Goal: Task Accomplishment & Management: Use online tool/utility

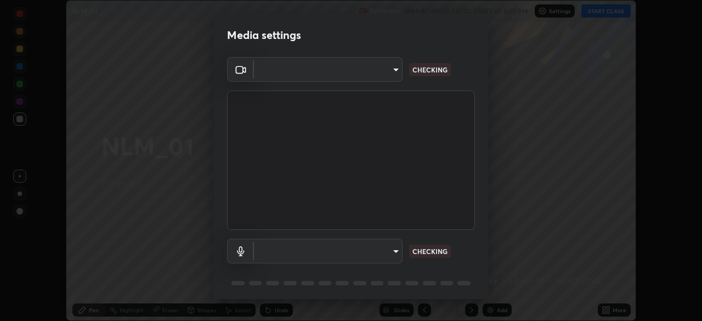
scroll to position [321, 702]
type input "23008043d16b3f933f5d29e9b3769097a1661712bf7e9030f0d00f953f479f19"
click at [368, 252] on body "Erase all NLM_01 Recording WAS SCHEDULED TO START AT 2:45 PM Settings START CLA…" at bounding box center [351, 160] width 702 height 321
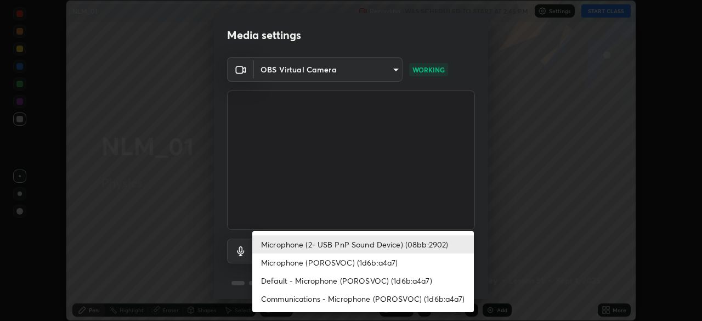
click at [337, 285] on li "Default - Microphone (POROSVOC) (1d6b:a4a7)" at bounding box center [362, 280] width 221 height 18
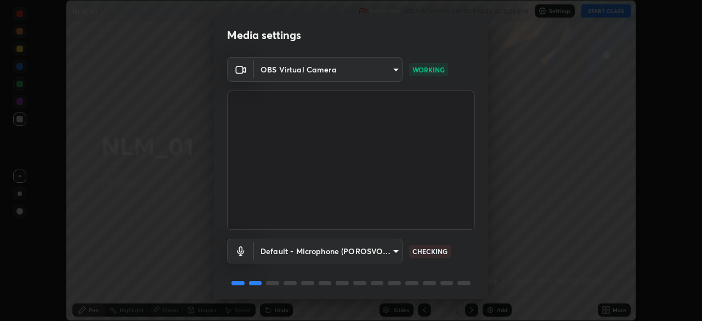
click at [339, 248] on body "Erase all NLM_01 Recording WAS SCHEDULED TO START AT 2:45 PM Settings START CLA…" at bounding box center [351, 160] width 702 height 321
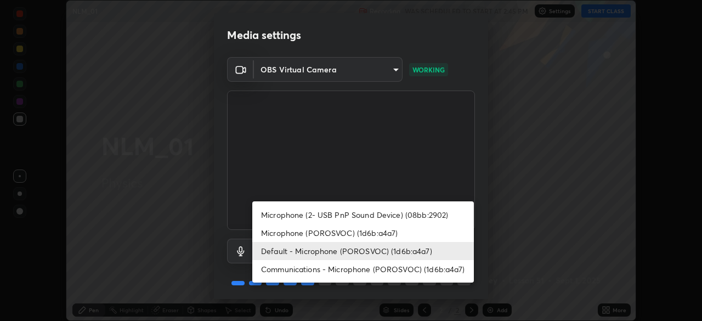
click at [346, 215] on li "Microphone (2- USB PnP Sound Device) (08bb:2902)" at bounding box center [362, 215] width 221 height 18
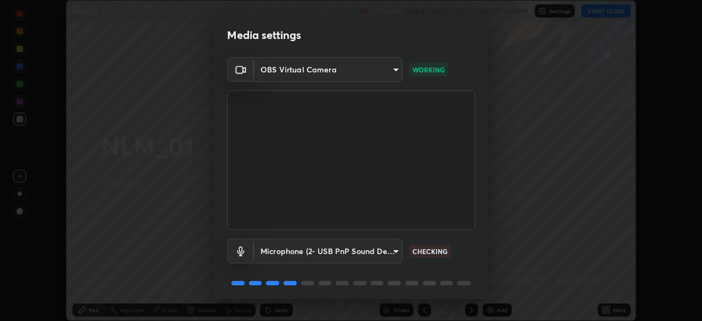
type input "ce8bbd661dce354a58a25af5271b3c1bd1d853cc8608d8e3321a5e34fd7f7726"
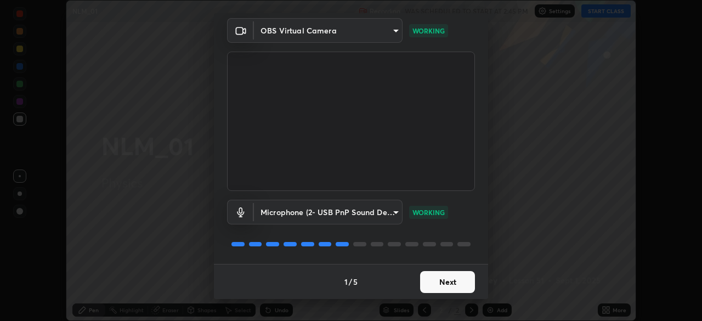
click at [436, 280] on button "Next" at bounding box center [447, 282] width 55 height 22
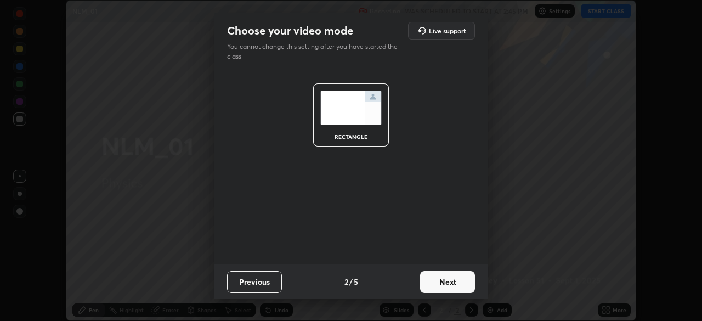
click at [445, 285] on button "Next" at bounding box center [447, 282] width 55 height 22
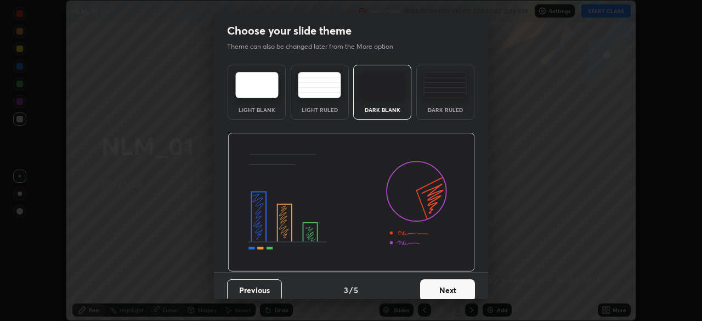
scroll to position [8, 0]
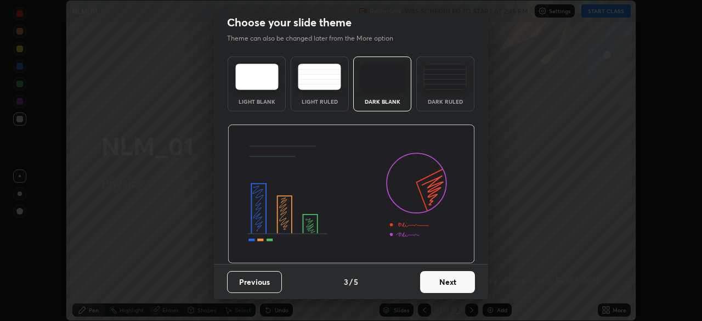
click at [448, 283] on button "Next" at bounding box center [447, 282] width 55 height 22
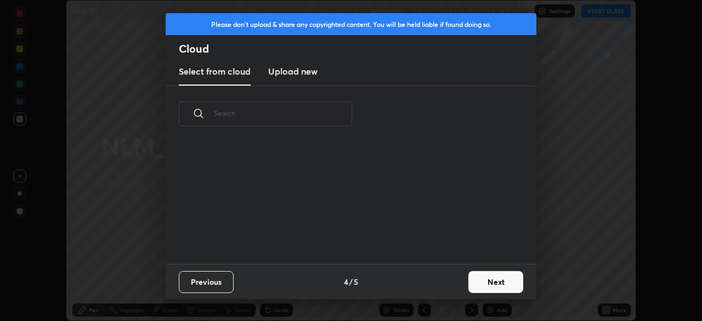
click at [477, 282] on button "Next" at bounding box center [495, 282] width 55 height 22
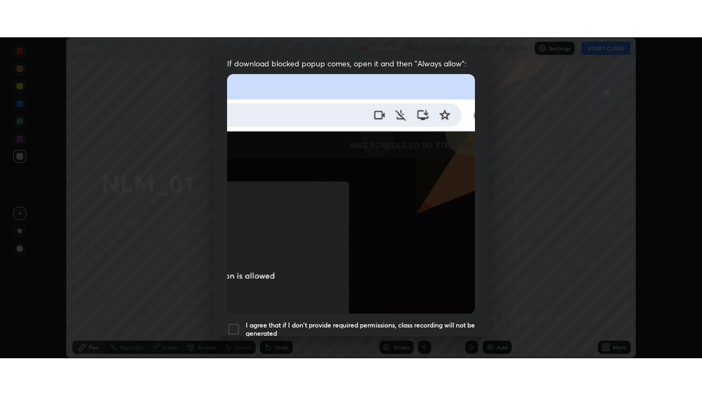
scroll to position [263, 0]
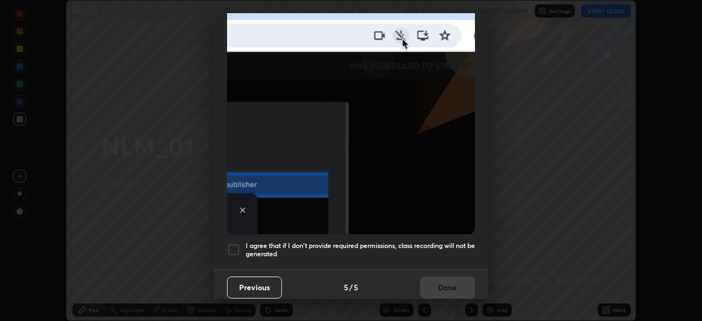
click at [230, 246] on div at bounding box center [233, 249] width 13 height 13
click at [431, 282] on button "Done" at bounding box center [447, 287] width 55 height 22
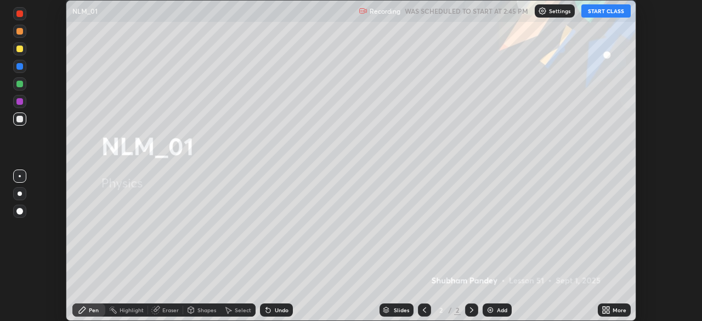
click at [596, 8] on button "START CLASS" at bounding box center [605, 10] width 49 height 13
click at [609, 309] on icon at bounding box center [605, 309] width 9 height 9
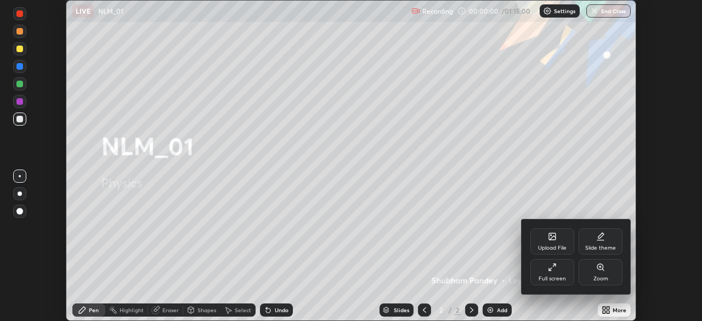
click at [556, 272] on div "Full screen" at bounding box center [552, 272] width 44 height 26
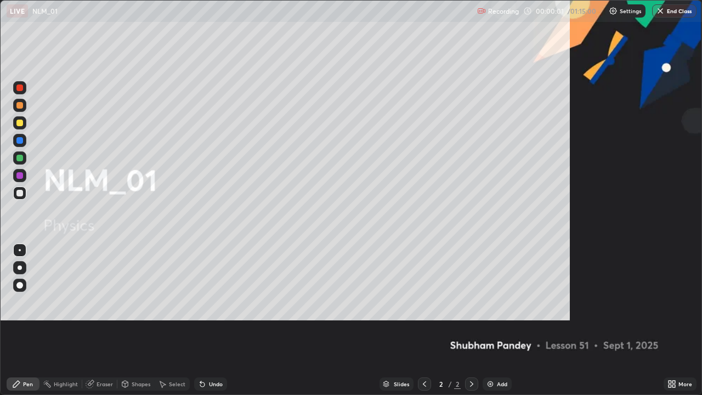
scroll to position [395, 702]
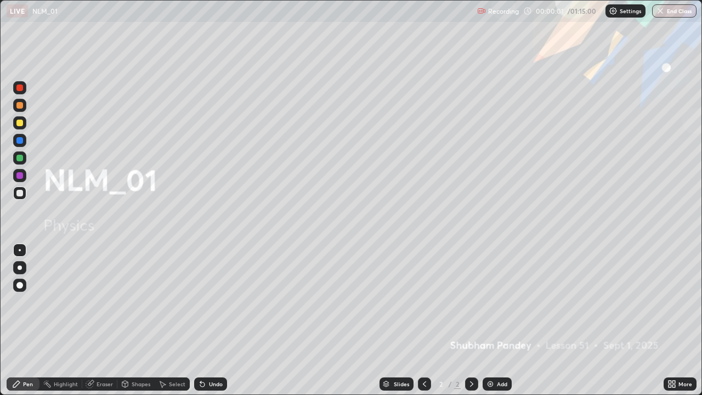
click at [501, 320] on div "Add" at bounding box center [502, 383] width 10 height 5
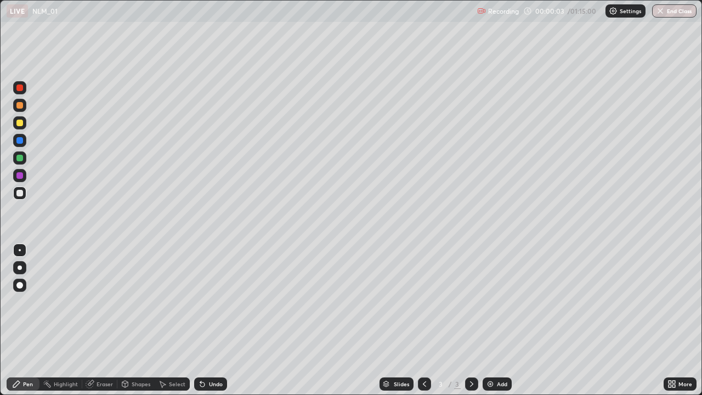
click at [26, 122] on div at bounding box center [19, 122] width 13 height 13
click at [25, 269] on div at bounding box center [19, 267] width 13 height 13
click at [22, 125] on div at bounding box center [19, 122] width 13 height 13
click at [19, 194] on div at bounding box center [19, 193] width 7 height 7
click at [22, 125] on div at bounding box center [19, 123] width 7 height 7
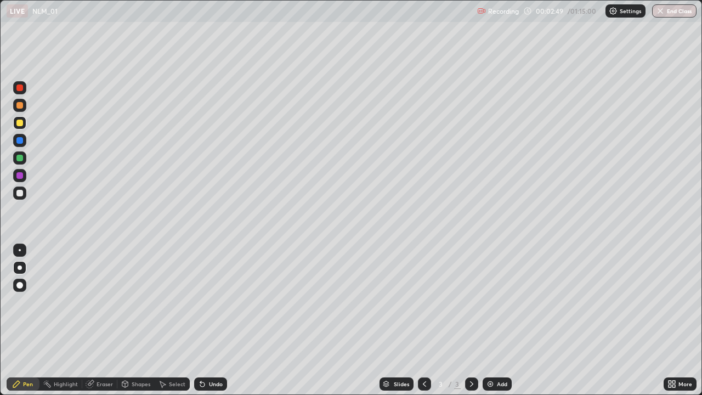
click at [20, 193] on div at bounding box center [19, 193] width 7 height 7
click at [20, 123] on div at bounding box center [19, 123] width 7 height 7
click at [21, 193] on div at bounding box center [19, 193] width 7 height 7
click at [20, 122] on div at bounding box center [19, 123] width 7 height 7
click at [491, 320] on img at bounding box center [490, 383] width 9 height 9
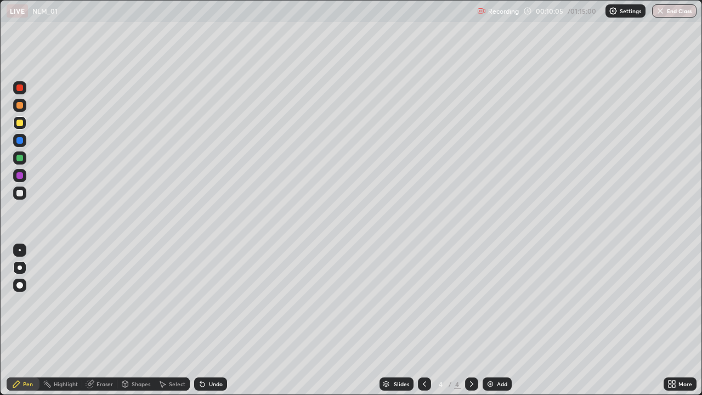
click at [24, 122] on div at bounding box center [19, 122] width 13 height 13
click at [21, 193] on div at bounding box center [19, 193] width 7 height 7
click at [223, 320] on div "Undo" at bounding box center [210, 383] width 33 height 13
click at [18, 123] on div at bounding box center [19, 123] width 7 height 7
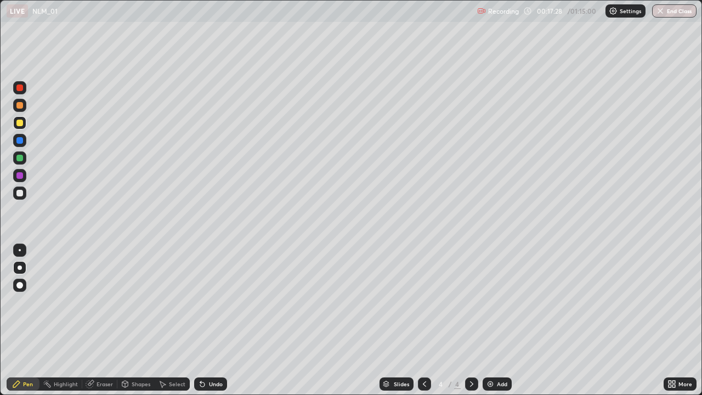
click at [133, 320] on div "Shapes" at bounding box center [135, 383] width 37 height 13
click at [100, 320] on div "Eraser" at bounding box center [104, 383] width 16 height 5
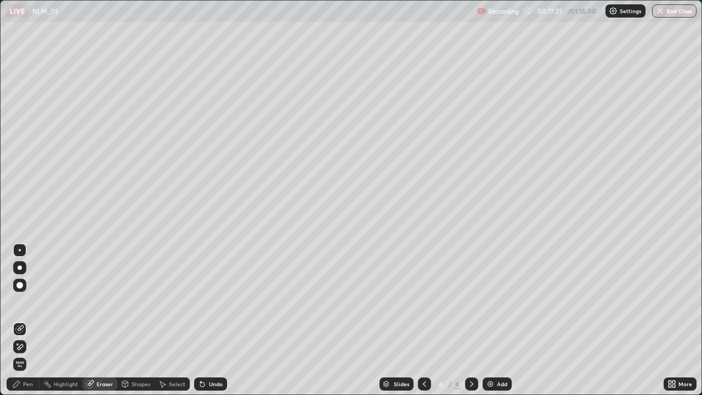
click at [20, 320] on div "Pen" at bounding box center [23, 383] width 33 height 13
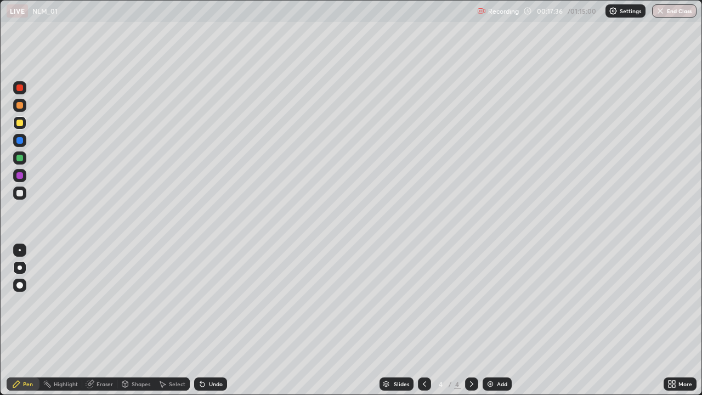
click at [18, 138] on div at bounding box center [19, 140] width 7 height 7
click at [20, 101] on div at bounding box center [19, 105] width 13 height 13
click at [499, 320] on div "Add" at bounding box center [496, 383] width 29 height 13
click at [21, 121] on div at bounding box center [19, 123] width 7 height 7
click at [136, 320] on div "Shapes" at bounding box center [141, 383] width 19 height 5
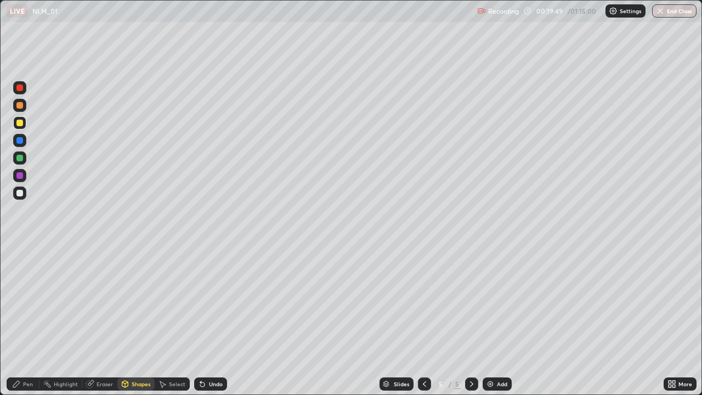
click at [174, 320] on div "Select" at bounding box center [172, 383] width 35 height 13
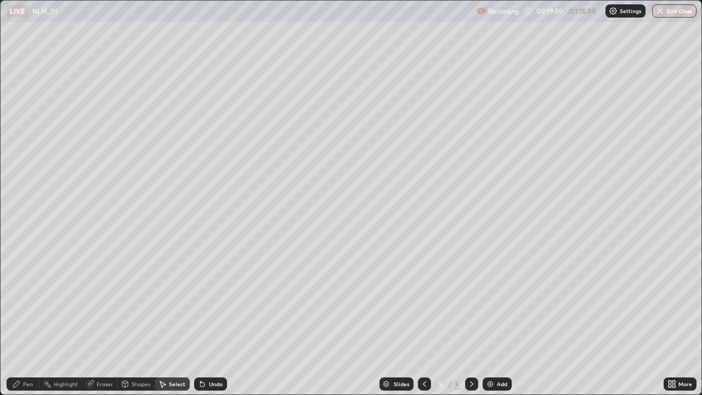
click at [145, 320] on div "Shapes" at bounding box center [141, 383] width 19 height 5
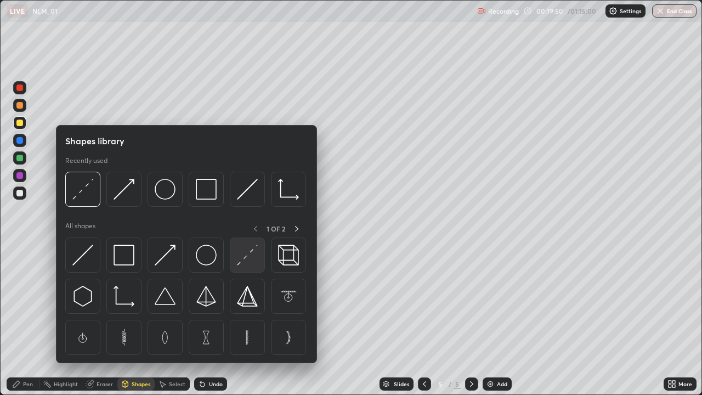
click at [241, 254] on img at bounding box center [247, 254] width 21 height 21
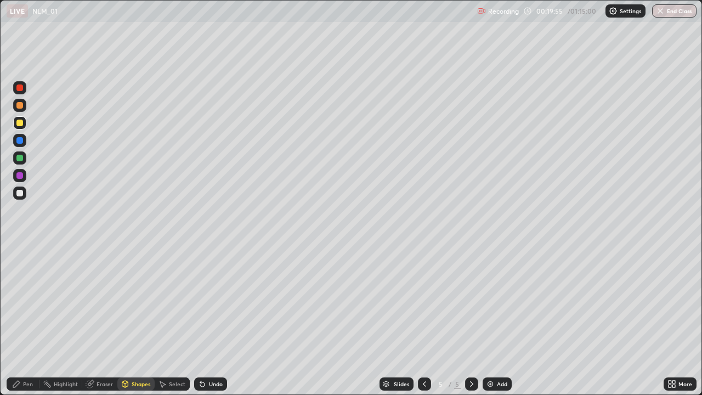
click at [125, 320] on icon at bounding box center [125, 385] width 0 height 4
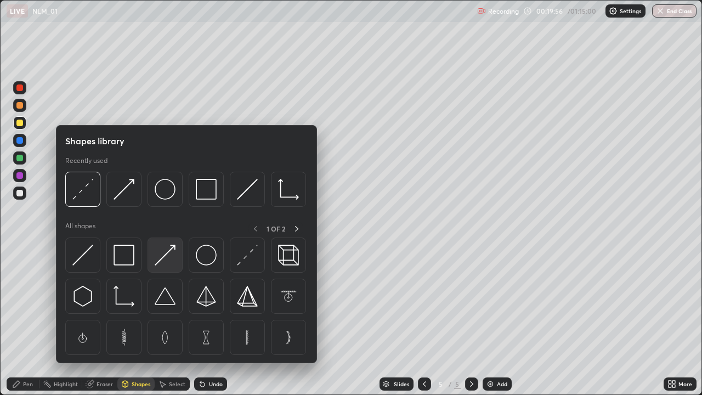
click at [166, 256] on img at bounding box center [165, 254] width 21 height 21
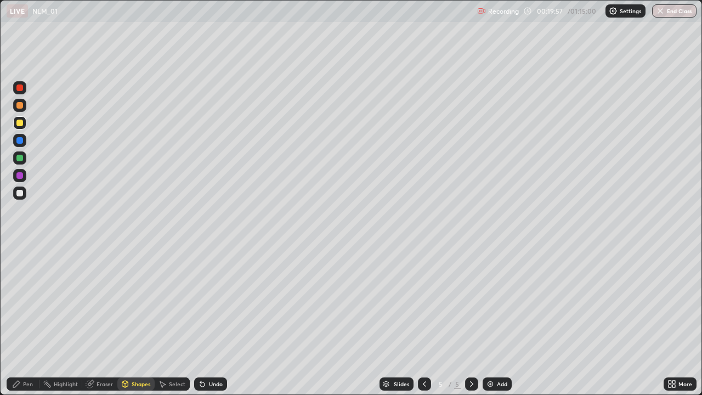
click at [21, 175] on div at bounding box center [19, 175] width 7 height 7
click at [21, 157] on div at bounding box center [19, 158] width 7 height 7
click at [19, 139] on div at bounding box center [19, 140] width 7 height 7
click at [22, 320] on div "Pen" at bounding box center [23, 383] width 33 height 13
click at [21, 193] on div at bounding box center [19, 193] width 7 height 7
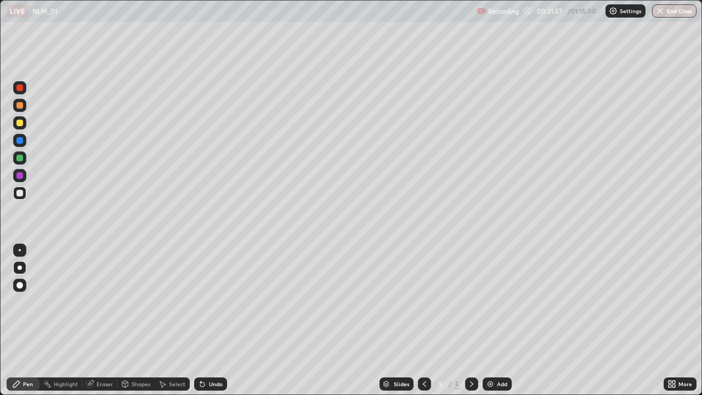
click at [20, 124] on div at bounding box center [19, 123] width 7 height 7
click at [20, 192] on div at bounding box center [19, 193] width 7 height 7
click at [21, 85] on div at bounding box center [19, 87] width 7 height 7
click at [18, 190] on div at bounding box center [19, 193] width 7 height 7
click at [488, 320] on div "Add" at bounding box center [496, 383] width 29 height 13
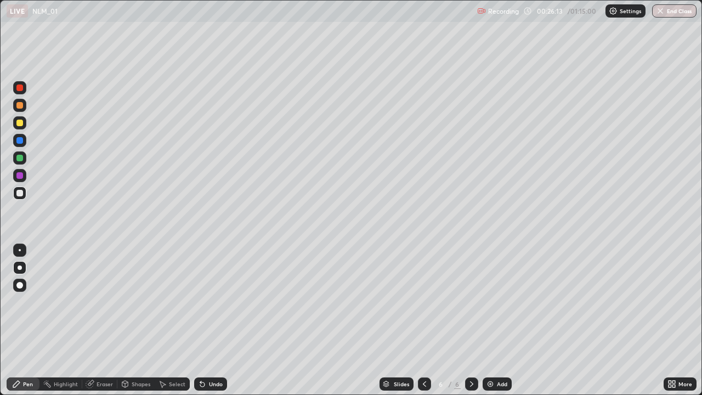
click at [24, 121] on div at bounding box center [19, 122] width 13 height 13
click at [20, 250] on div at bounding box center [20, 250] width 2 height 2
click at [212, 320] on div "Undo" at bounding box center [210, 383] width 33 height 13
click at [20, 268] on div at bounding box center [20, 267] width 4 height 4
click at [18, 190] on div at bounding box center [19, 193] width 7 height 7
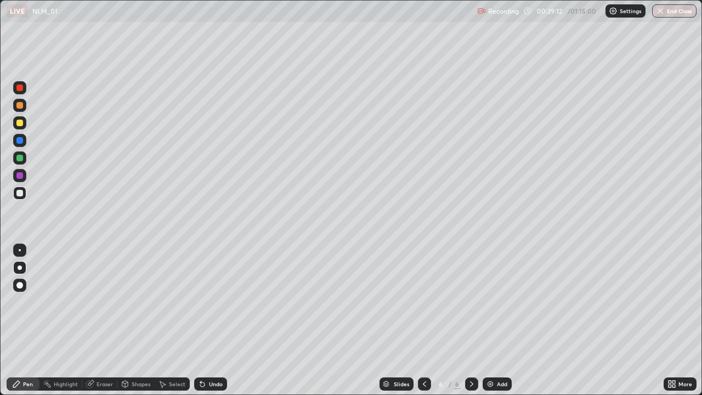
click at [206, 320] on div "Undo" at bounding box center [210, 383] width 33 height 13
click at [209, 320] on div "Undo" at bounding box center [216, 383] width 14 height 5
click at [508, 320] on div "Add" at bounding box center [496, 383] width 29 height 13
click at [19, 124] on div at bounding box center [19, 123] width 7 height 7
click at [21, 122] on div at bounding box center [19, 123] width 7 height 7
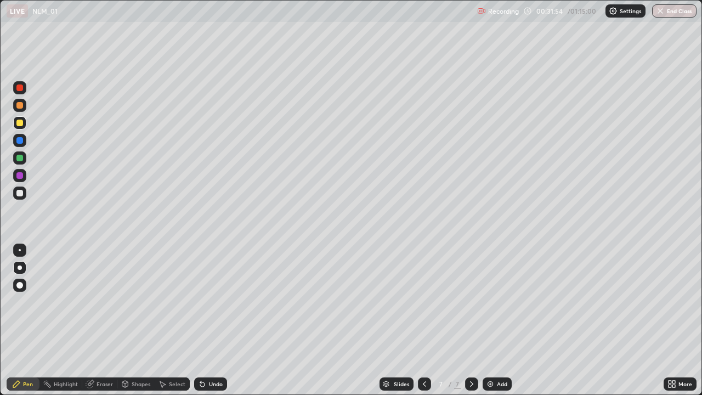
click at [20, 194] on div at bounding box center [19, 193] width 7 height 7
click at [15, 194] on div at bounding box center [19, 192] width 13 height 13
click at [508, 320] on div "Add" at bounding box center [496, 383] width 29 height 13
click at [20, 123] on div at bounding box center [19, 123] width 7 height 7
click at [215, 320] on div "Undo" at bounding box center [216, 383] width 14 height 5
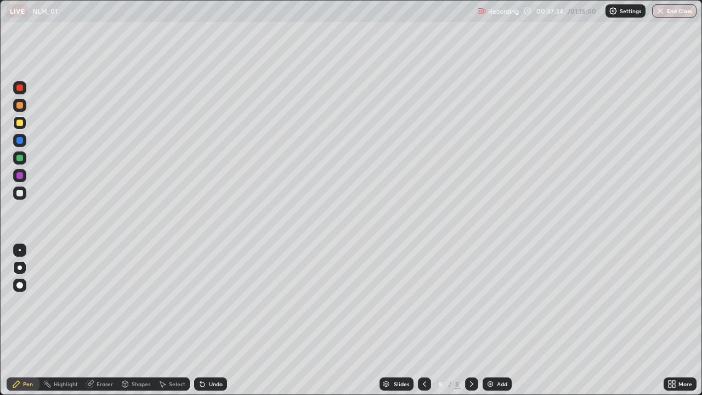
click at [214, 320] on div "Undo" at bounding box center [216, 383] width 14 height 5
click at [20, 189] on div at bounding box center [19, 192] width 13 height 13
click at [212, 320] on div "Undo" at bounding box center [216, 383] width 14 height 5
click at [211, 320] on div "Undo" at bounding box center [216, 383] width 14 height 5
click at [501, 320] on div "Add" at bounding box center [502, 383] width 10 height 5
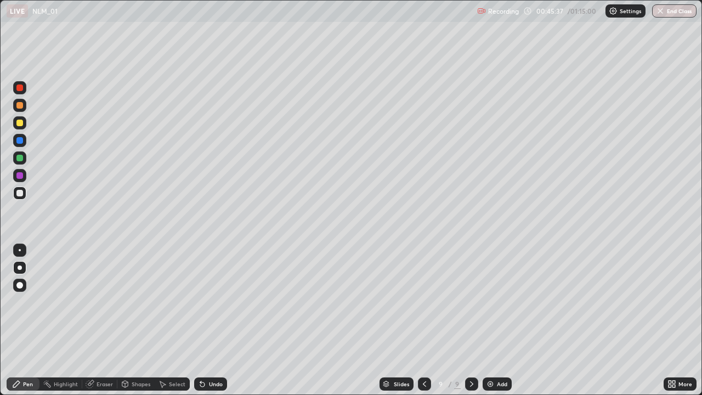
click at [20, 126] on div at bounding box center [19, 123] width 7 height 7
click at [21, 194] on div at bounding box center [19, 193] width 7 height 7
click at [136, 320] on div "Shapes" at bounding box center [141, 383] width 19 height 5
click at [103, 320] on div "Eraser" at bounding box center [104, 383] width 16 height 5
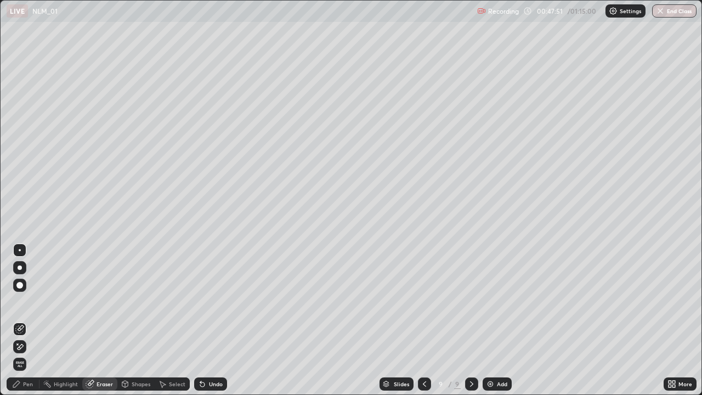
click at [23, 320] on div "Pen" at bounding box center [28, 383] width 10 height 5
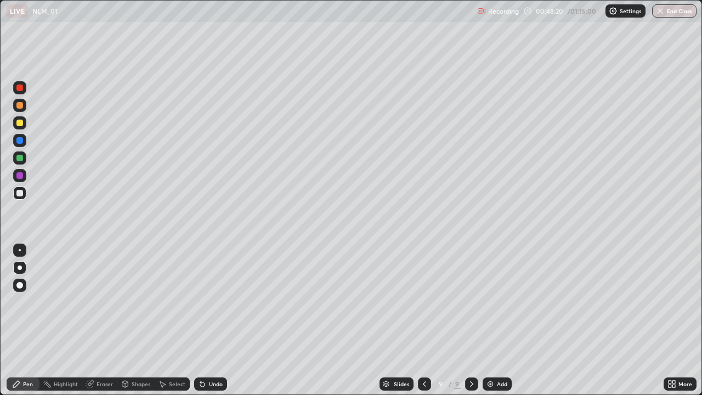
click at [100, 320] on div "Eraser" at bounding box center [99, 383] width 35 height 13
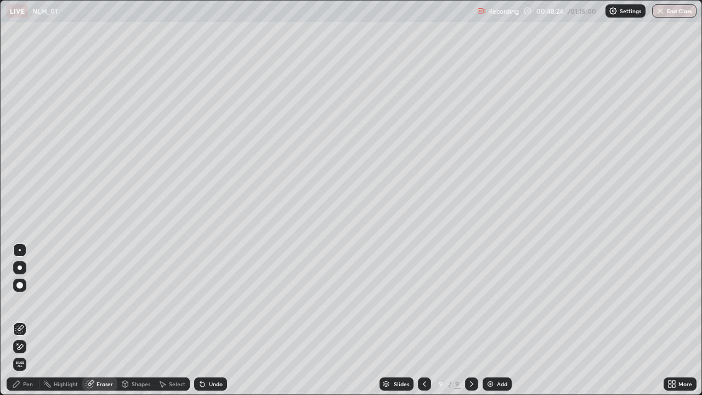
click at [27, 320] on div "Pen" at bounding box center [23, 383] width 33 height 13
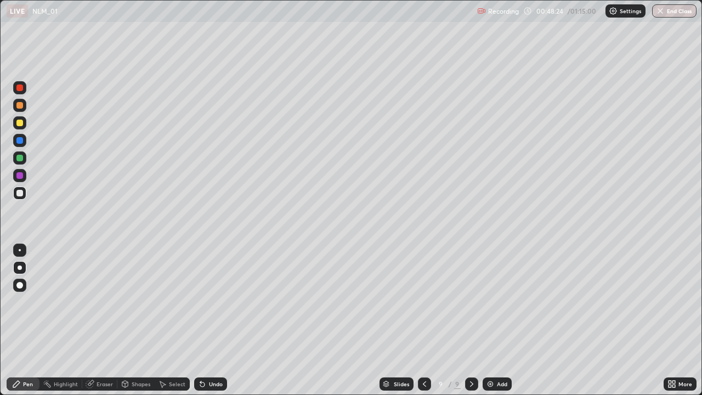
click at [30, 320] on div "Pen" at bounding box center [28, 383] width 10 height 5
click at [497, 320] on div "Add" at bounding box center [502, 383] width 10 height 5
click at [19, 124] on div at bounding box center [19, 123] width 7 height 7
click at [19, 193] on div at bounding box center [19, 193] width 7 height 7
click at [214, 320] on div "Undo" at bounding box center [216, 383] width 14 height 5
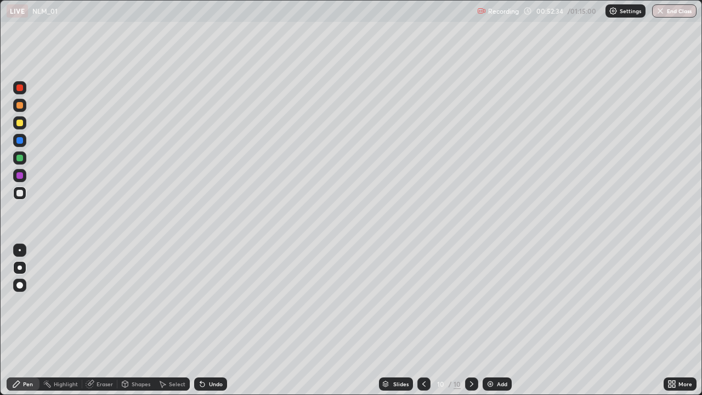
click at [206, 320] on div "Undo" at bounding box center [210, 383] width 33 height 13
click at [499, 320] on div "Add" at bounding box center [496, 383] width 29 height 13
click at [21, 121] on div at bounding box center [19, 123] width 7 height 7
click at [136, 320] on div "Shapes" at bounding box center [141, 383] width 19 height 5
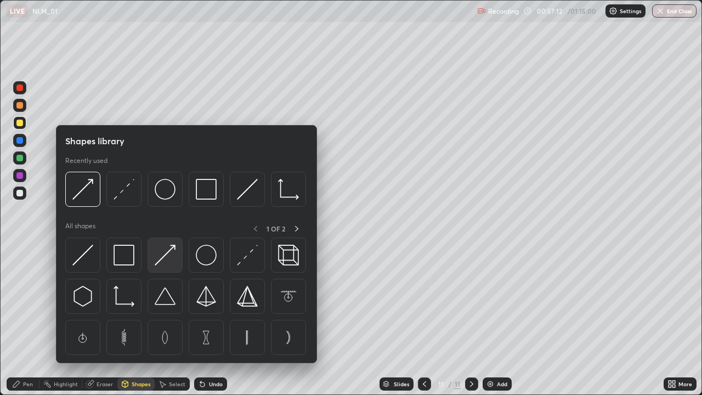
click at [165, 259] on img at bounding box center [165, 254] width 21 height 21
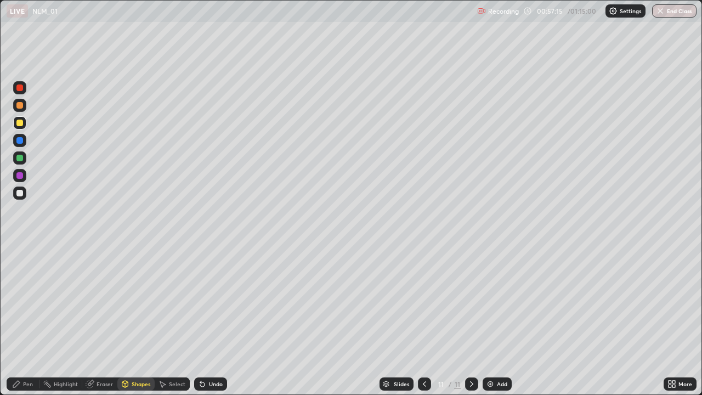
click at [27, 320] on div "Pen" at bounding box center [28, 383] width 10 height 5
click at [18, 87] on div at bounding box center [19, 87] width 7 height 7
click at [18, 195] on div at bounding box center [19, 193] width 7 height 7
click at [140, 320] on div "Shapes" at bounding box center [141, 383] width 19 height 5
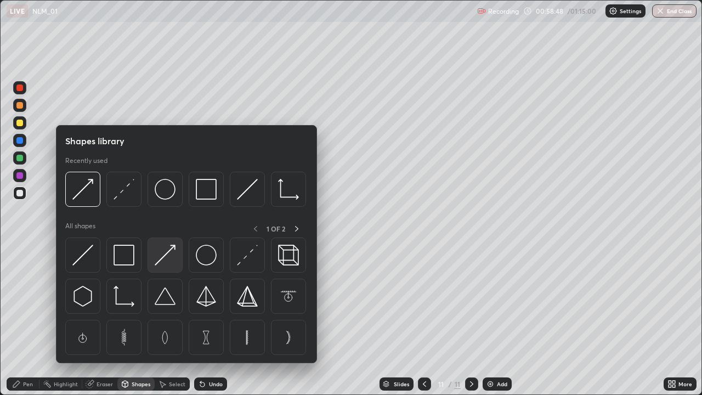
click at [168, 251] on img at bounding box center [165, 254] width 21 height 21
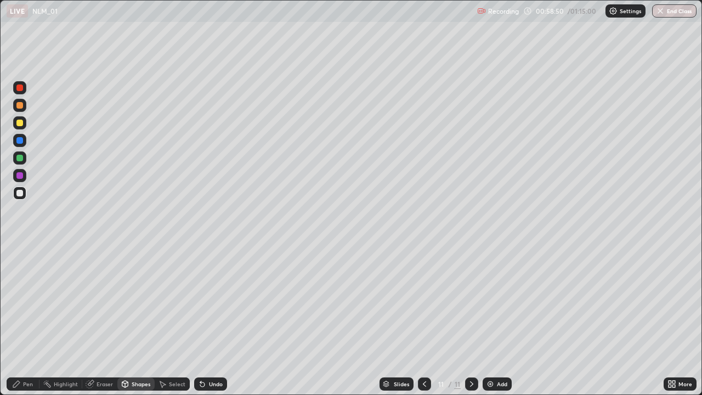
click at [201, 320] on icon at bounding box center [202, 384] width 4 height 4
click at [15, 126] on div at bounding box center [19, 122] width 13 height 13
click at [32, 320] on div "Pen" at bounding box center [28, 383] width 10 height 5
click at [20, 121] on div at bounding box center [19, 123] width 7 height 7
click at [22, 87] on div at bounding box center [19, 87] width 7 height 7
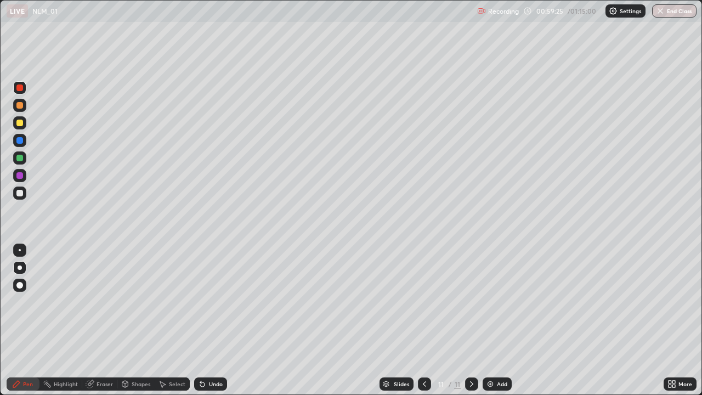
click at [20, 190] on div at bounding box center [19, 193] width 7 height 7
click at [502, 320] on div "Add" at bounding box center [502, 383] width 10 height 5
click at [24, 120] on div at bounding box center [19, 122] width 13 height 13
click at [215, 320] on div "Undo" at bounding box center [216, 383] width 14 height 5
click at [216, 320] on div "Undo" at bounding box center [216, 383] width 14 height 5
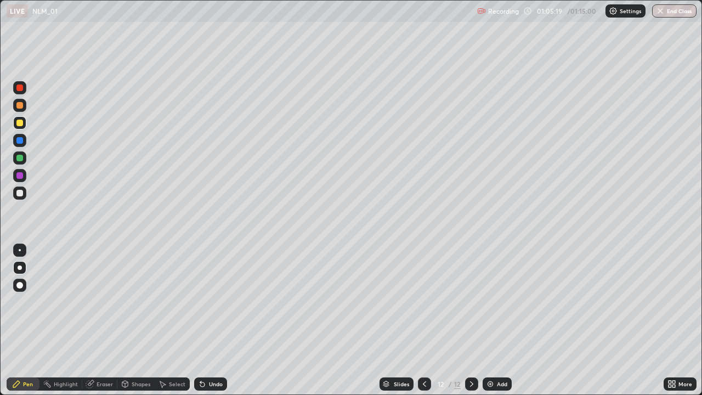
click at [422, 320] on icon at bounding box center [424, 383] width 9 height 9
click at [429, 320] on div at bounding box center [424, 383] width 13 height 13
click at [19, 123] on div at bounding box center [19, 123] width 7 height 7
click at [470, 320] on icon at bounding box center [471, 383] width 9 height 9
click at [469, 320] on icon at bounding box center [471, 383] width 9 height 9
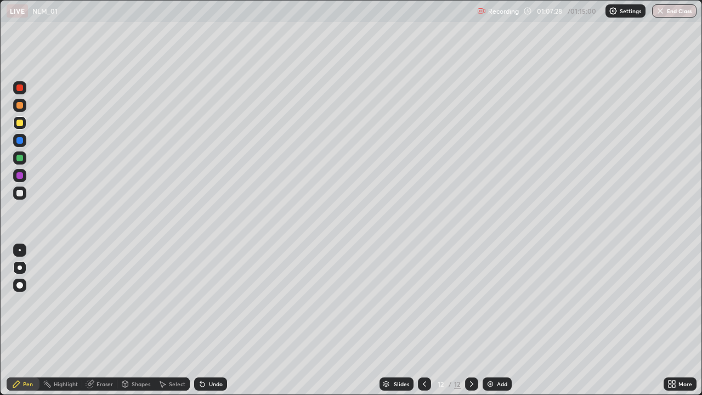
click at [18, 194] on div at bounding box center [19, 193] width 7 height 7
click at [423, 320] on icon at bounding box center [424, 383] width 3 height 5
click at [423, 320] on icon at bounding box center [424, 383] width 9 height 9
click at [467, 320] on icon at bounding box center [471, 383] width 9 height 9
click at [470, 320] on icon at bounding box center [471, 383] width 9 height 9
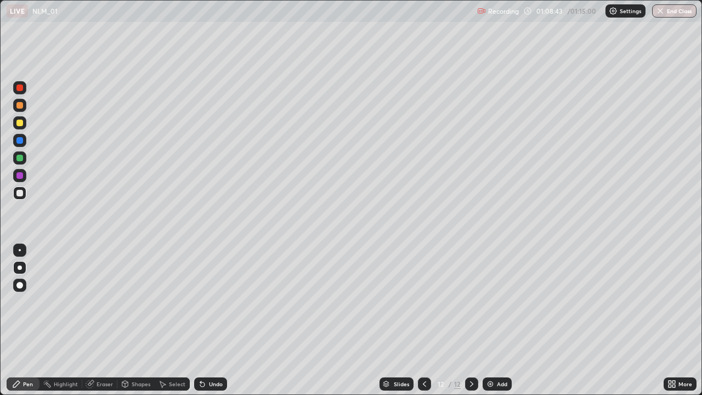
click at [209, 320] on div "Undo" at bounding box center [216, 383] width 14 height 5
click at [210, 320] on div "Undo" at bounding box center [210, 383] width 33 height 13
click at [212, 320] on div "Undo" at bounding box center [210, 383] width 33 height 13
click at [206, 320] on div "Undo" at bounding box center [210, 383] width 33 height 13
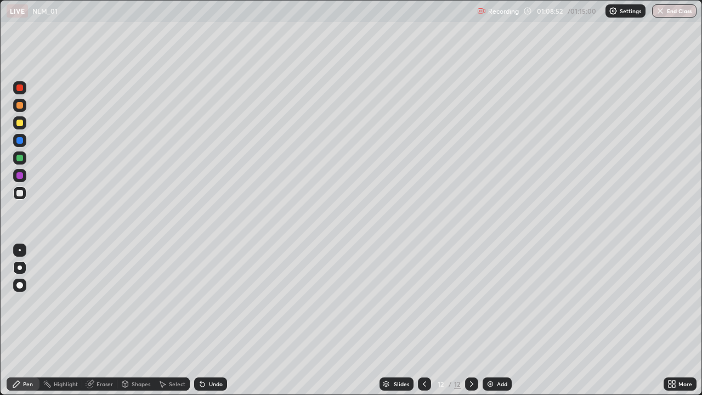
click at [207, 320] on div "Undo" at bounding box center [210, 383] width 33 height 13
click at [673, 12] on button "End Class" at bounding box center [674, 10] width 43 height 13
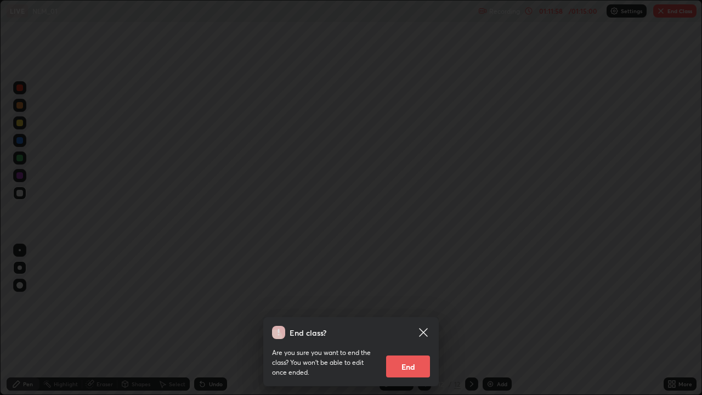
click at [409, 320] on button "End" at bounding box center [408, 366] width 44 height 22
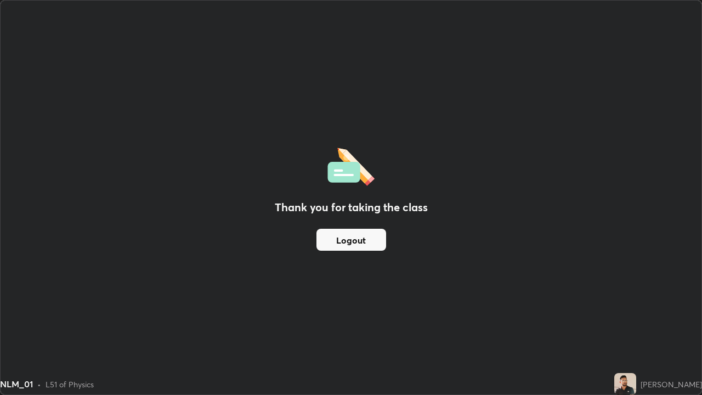
click at [356, 247] on button "Logout" at bounding box center [351, 240] width 70 height 22
click at [359, 244] on button "Logout" at bounding box center [351, 240] width 70 height 22
